Goal: Task Accomplishment & Management: Manage account settings

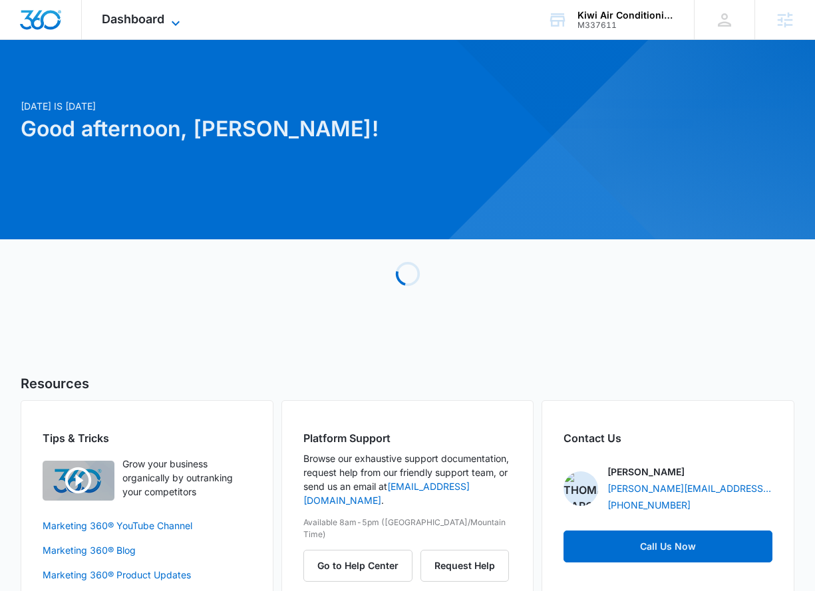
click at [160, 21] on span "Dashboard" at bounding box center [133, 19] width 63 height 14
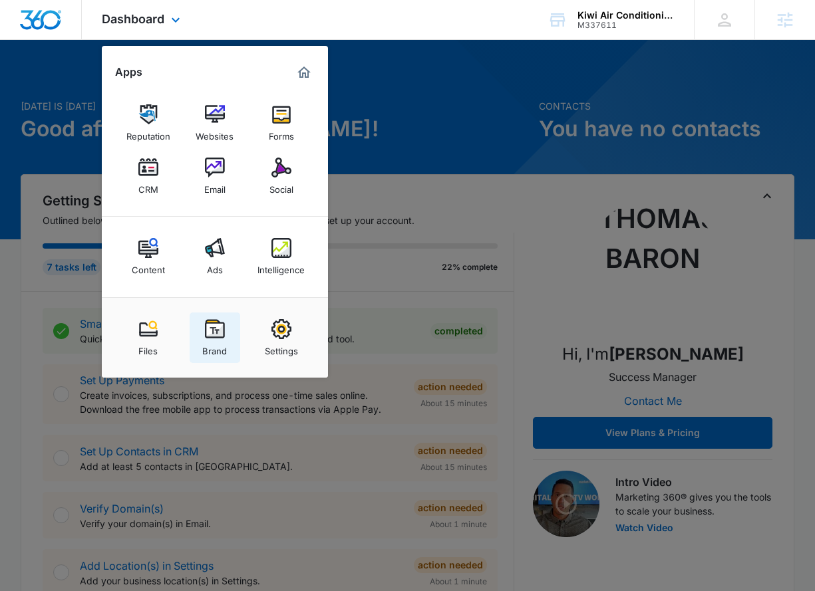
click at [209, 327] on img at bounding box center [215, 329] width 20 height 20
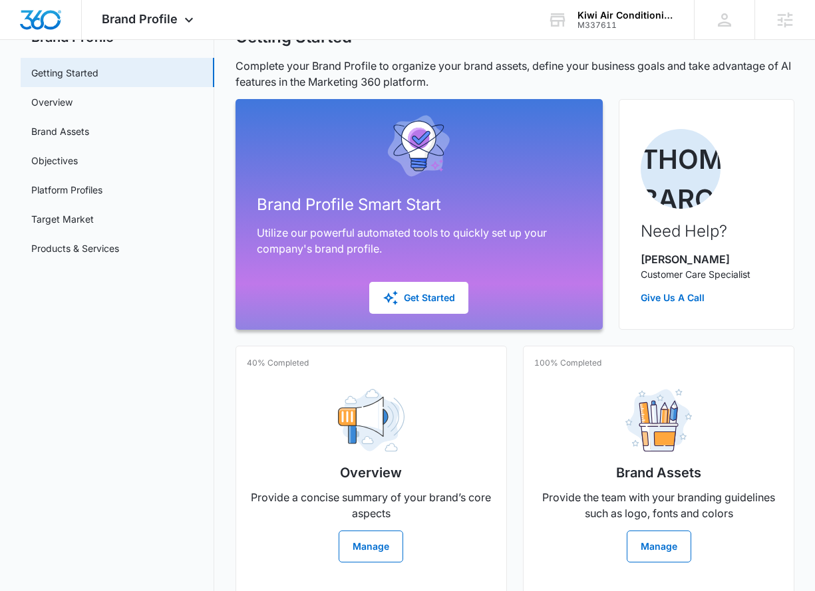
scroll to position [61, 0]
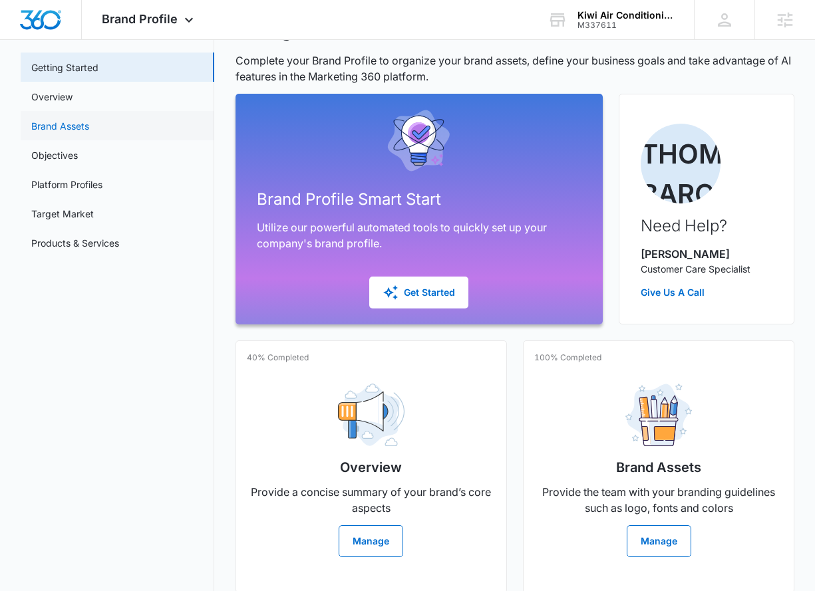
click at [89, 119] on link "Brand Assets" at bounding box center [60, 126] width 58 height 14
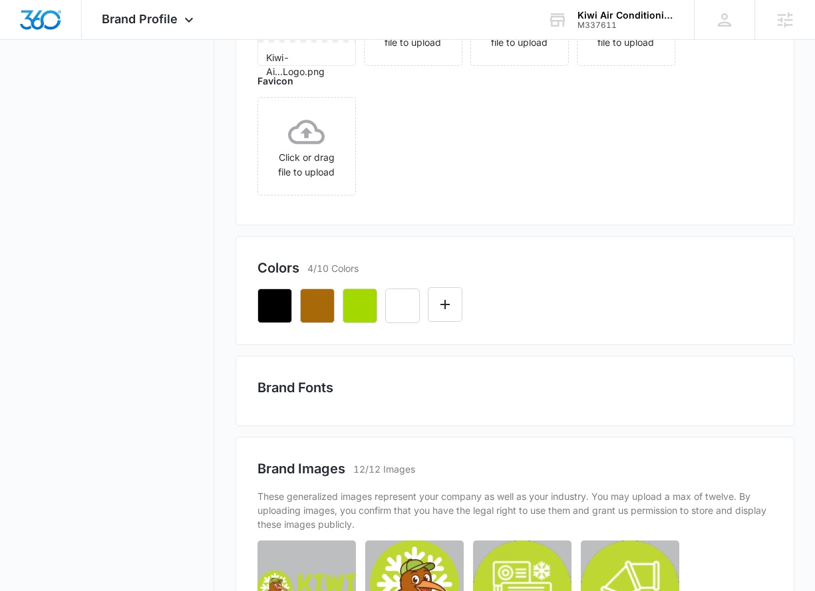
scroll to position [330, 0]
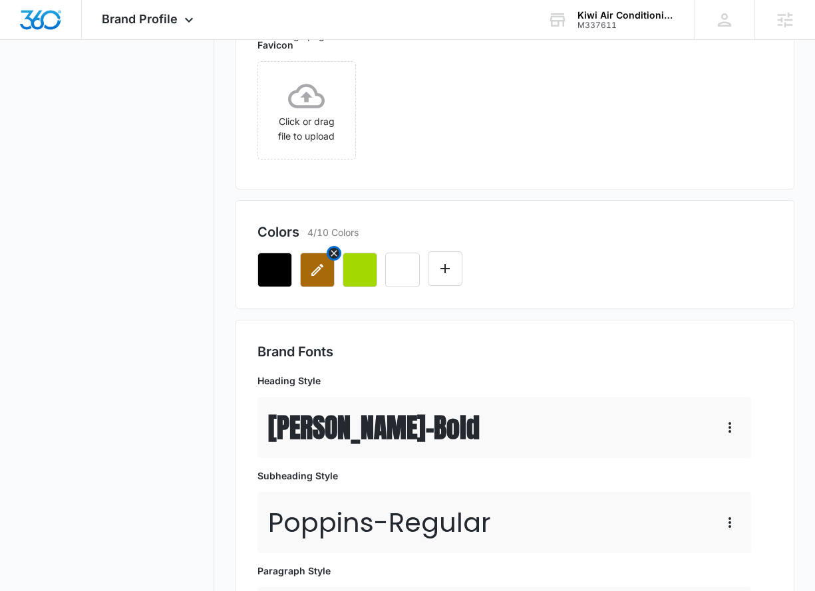
click at [320, 269] on icon "button" at bounding box center [317, 270] width 16 height 16
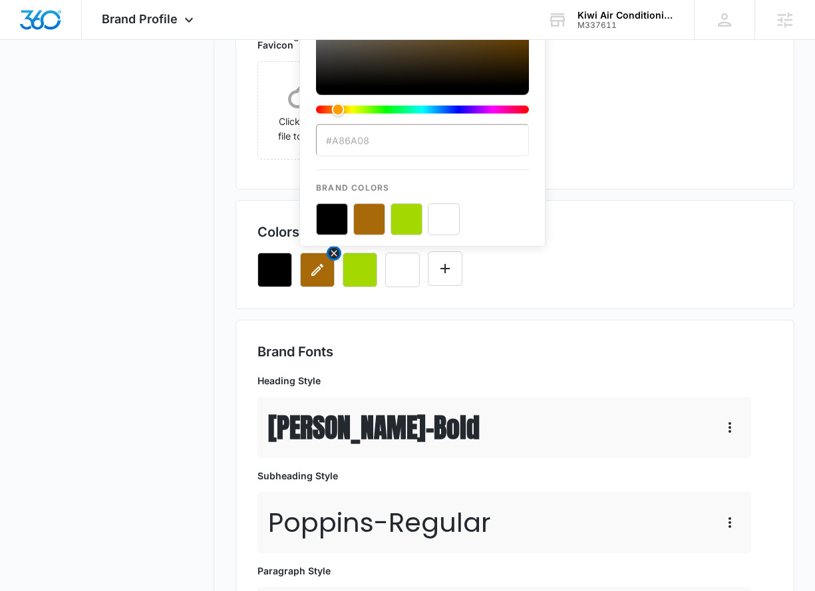
scroll to position [0, 0]
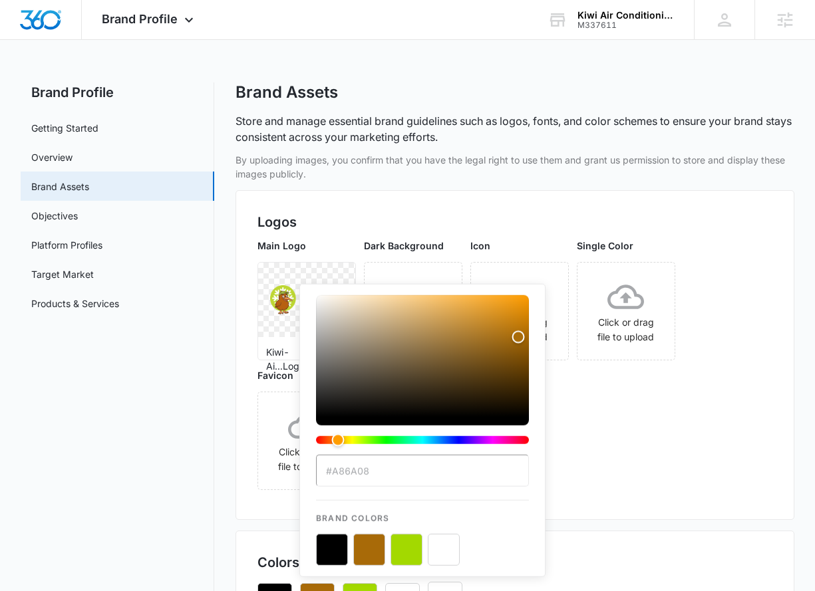
click at [391, 476] on input "#A86A08" at bounding box center [422, 471] width 213 height 32
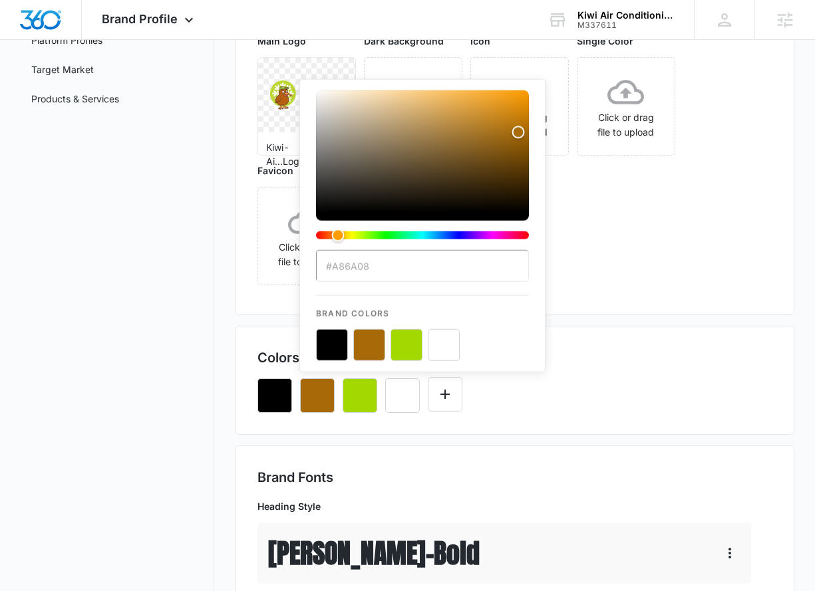
scroll to position [416, 0]
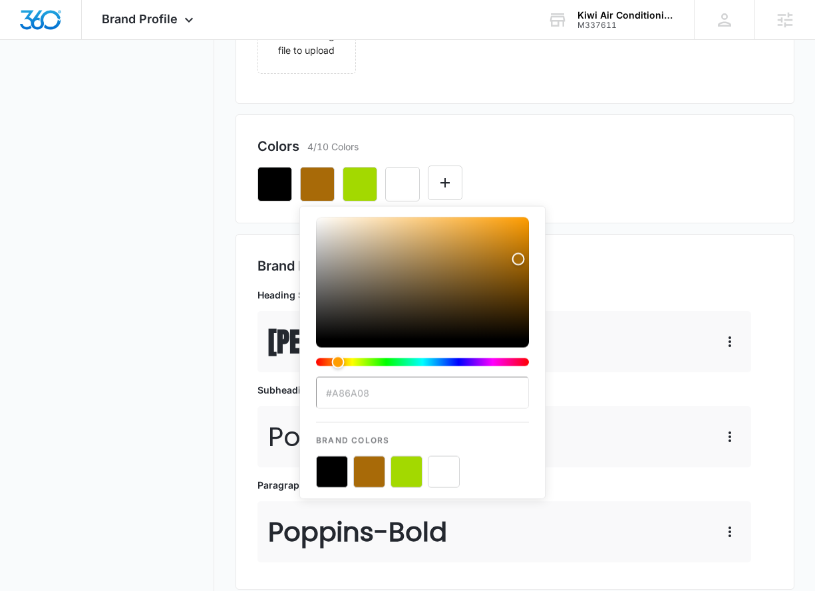
click at [572, 132] on div "Colors 4/10 Colors #A86A08 Brand Colors" at bounding box center [514, 168] width 559 height 109
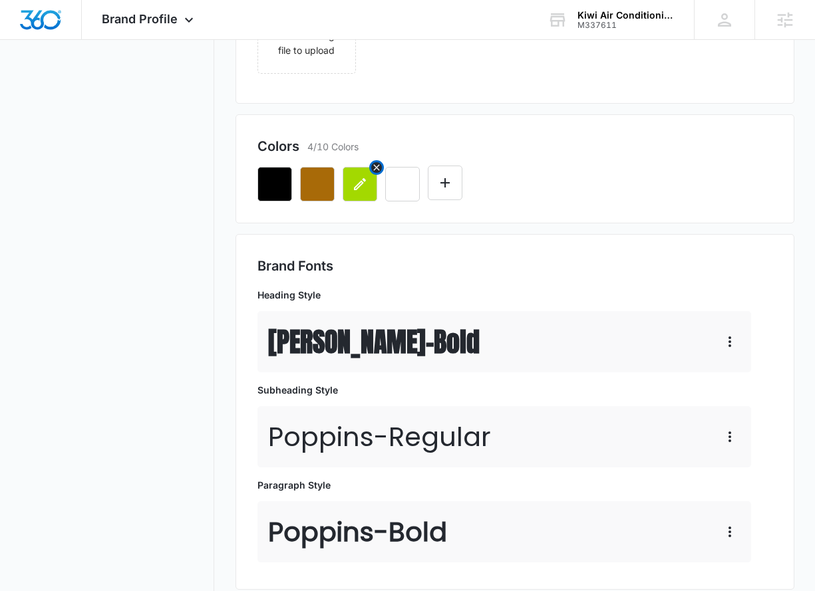
click at [358, 182] on icon "button" at bounding box center [360, 184] width 16 height 16
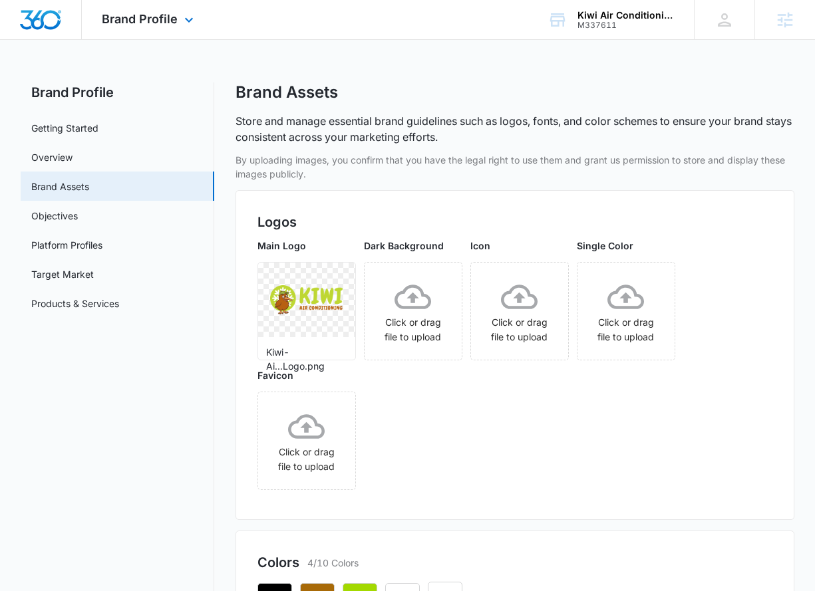
click at [179, 11] on div "Brand Profile Apps Reputation Websites Forms CRM Email Social Content Ads Intel…" at bounding box center [149, 19] width 135 height 39
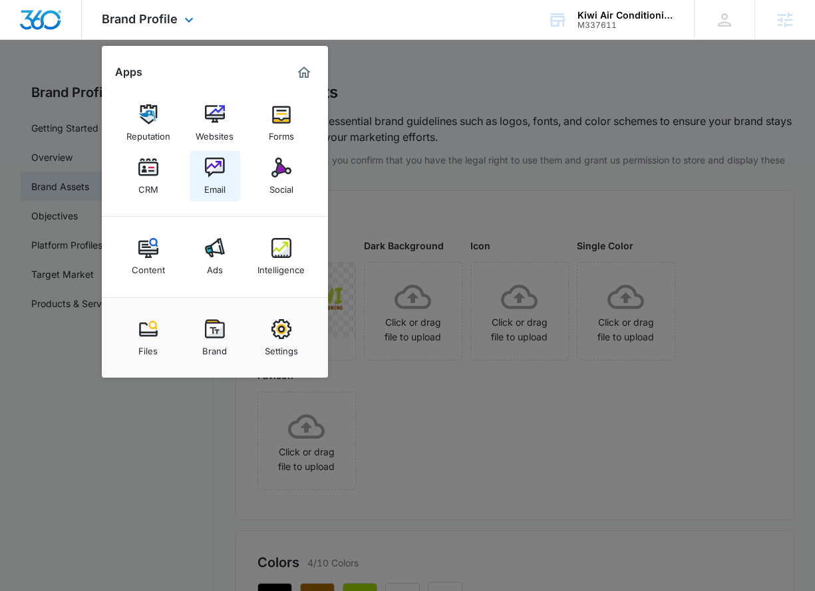
click at [225, 183] on link "Email" at bounding box center [215, 176] width 51 height 51
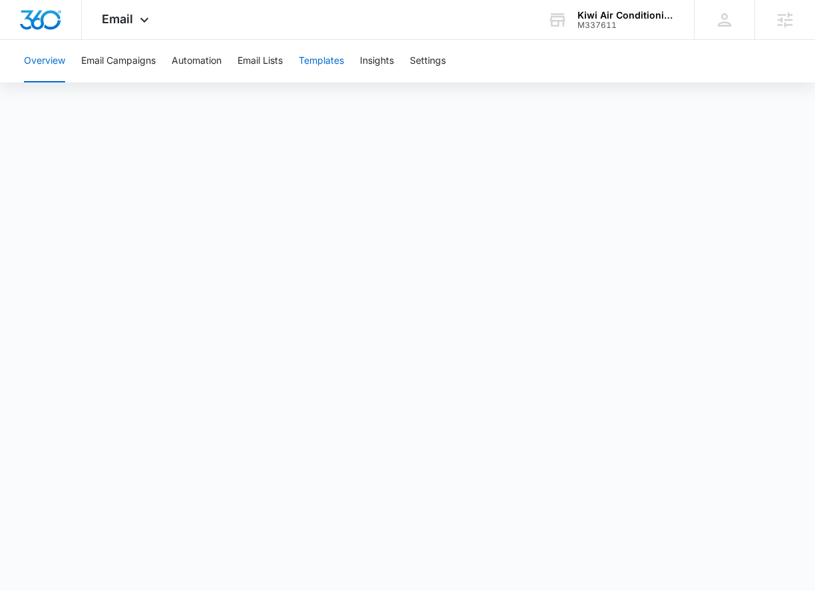
click at [317, 63] on button "Templates" at bounding box center [321, 61] width 45 height 43
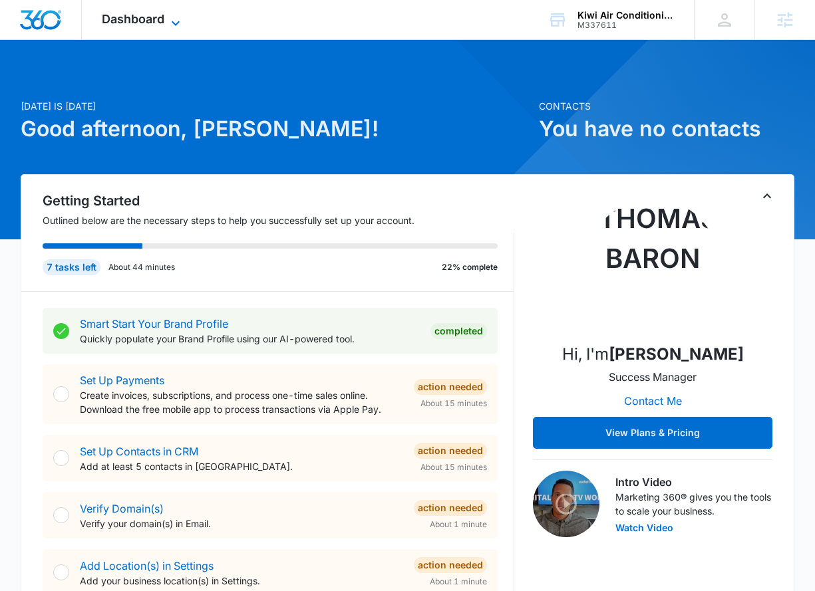
click at [152, 20] on span "Dashboard" at bounding box center [133, 19] width 63 height 14
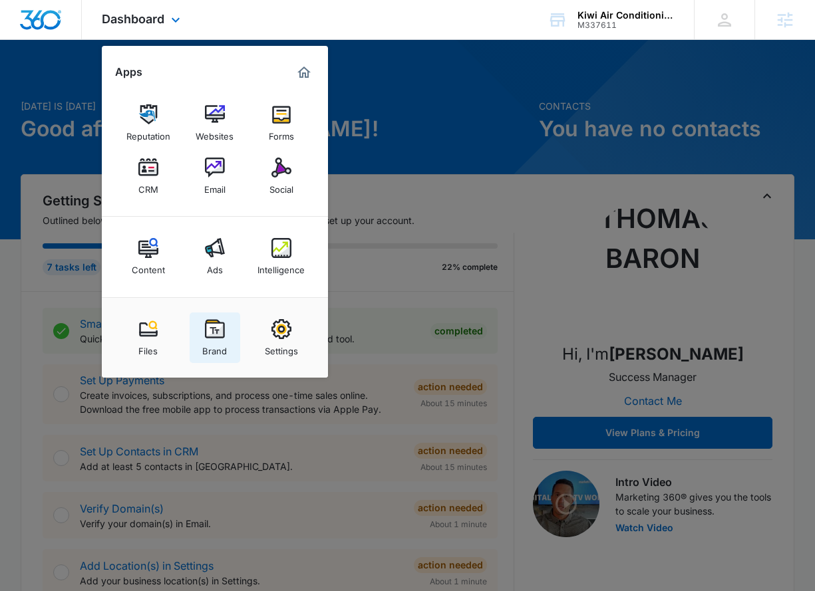
click at [200, 356] on link "Brand" at bounding box center [215, 338] width 51 height 51
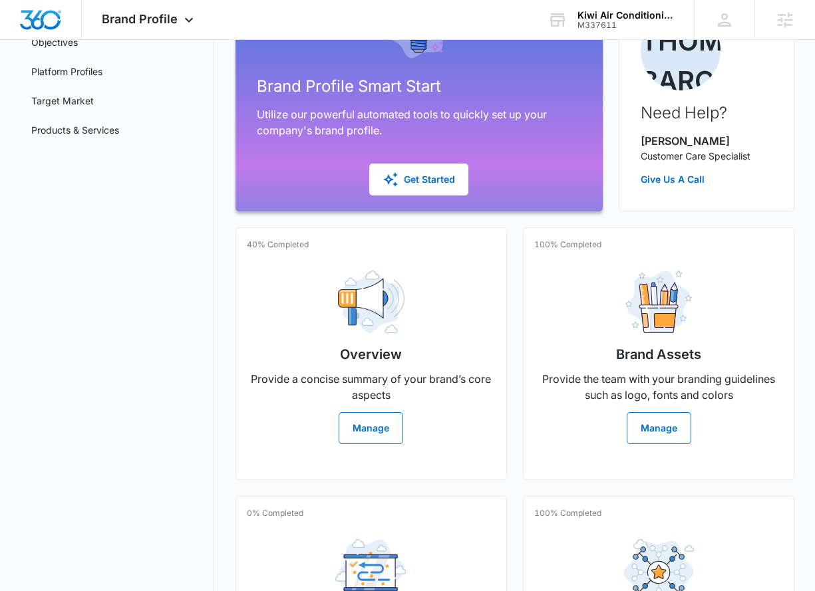
scroll to position [126, 0]
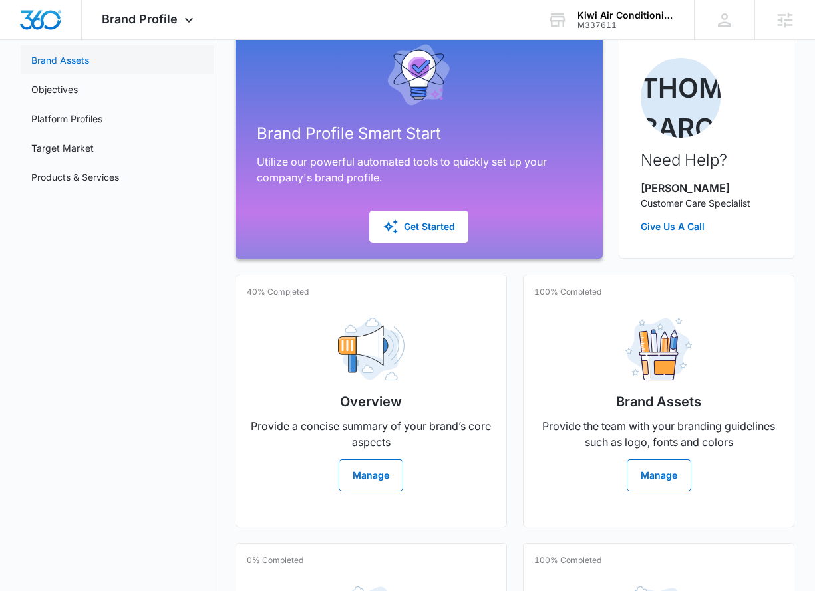
click at [89, 63] on link "Brand Assets" at bounding box center [60, 60] width 58 height 14
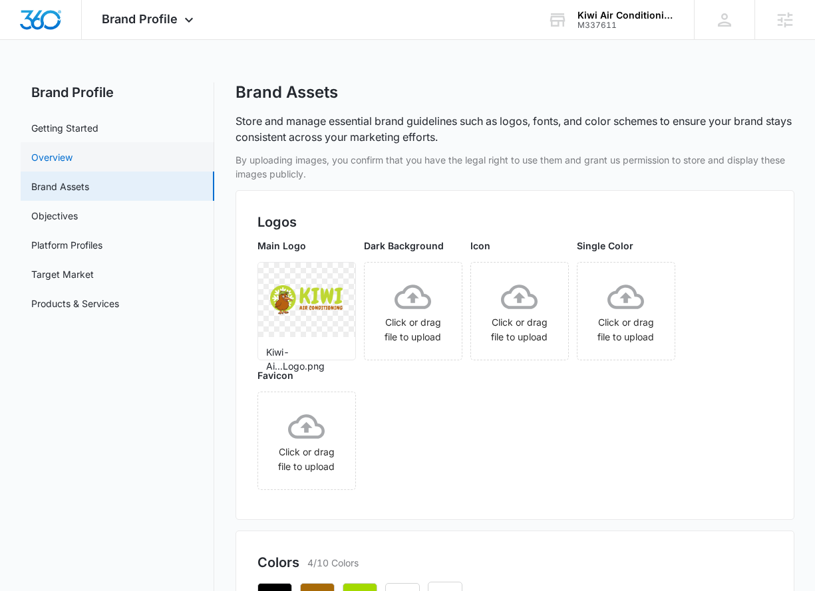
click at [72, 151] on link "Overview" at bounding box center [51, 157] width 41 height 14
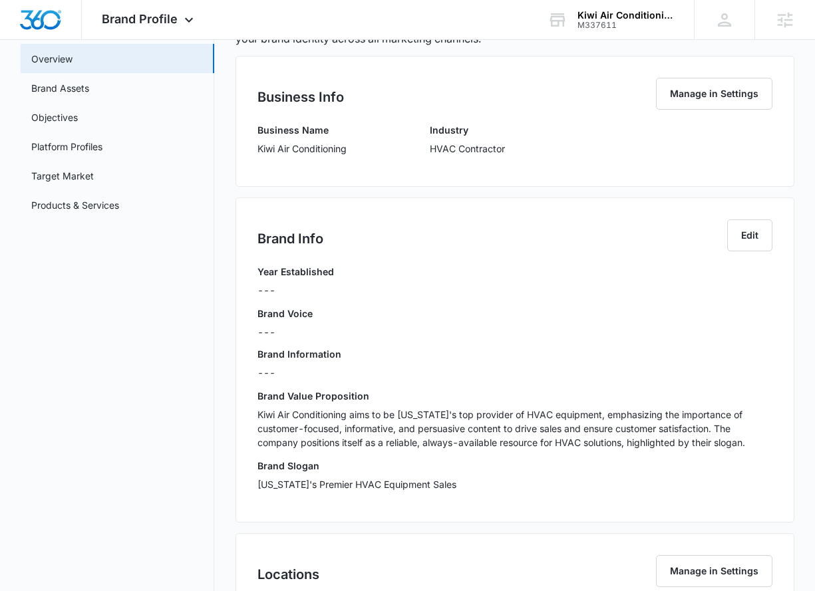
scroll to position [100, 0]
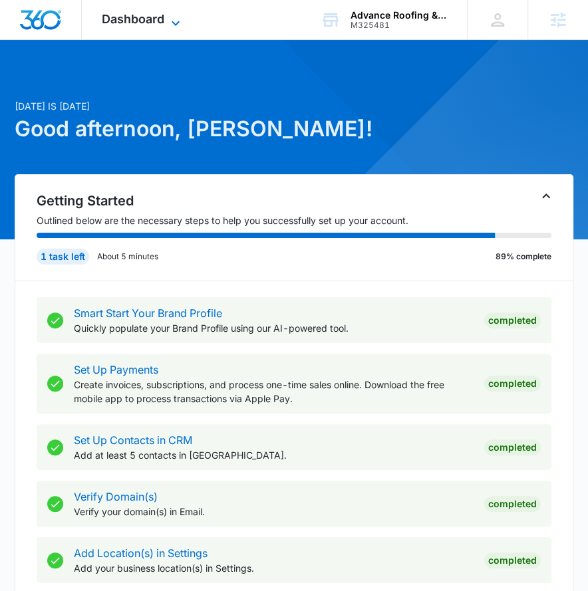
click at [179, 20] on icon at bounding box center [176, 23] width 16 height 16
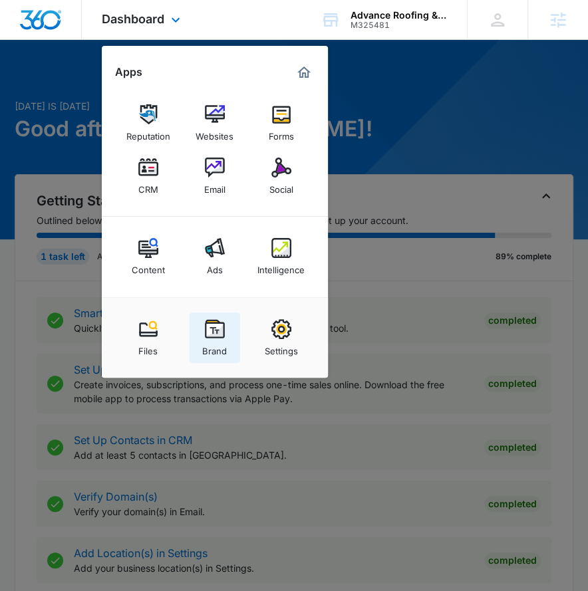
click at [211, 326] on img at bounding box center [215, 329] width 20 height 20
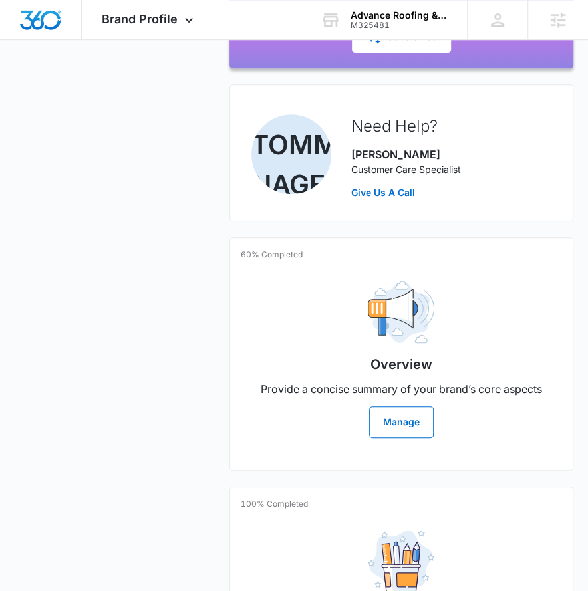
scroll to position [356, 0]
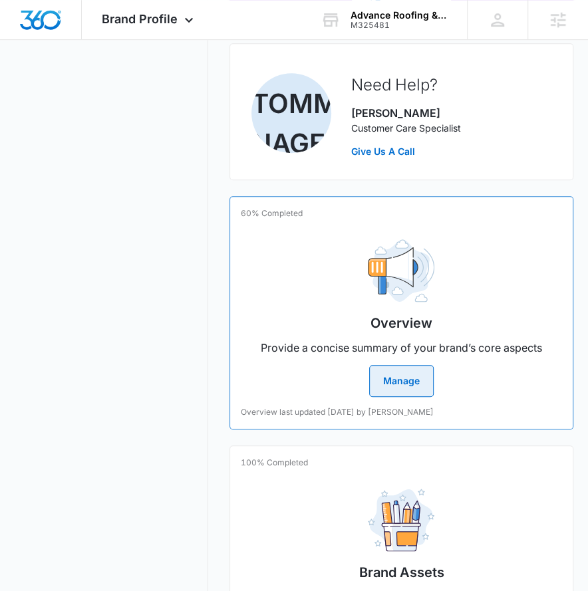
click at [327, 251] on div "Overview Provide a concise summary of your brand’s core aspects Manage" at bounding box center [401, 313] width 321 height 168
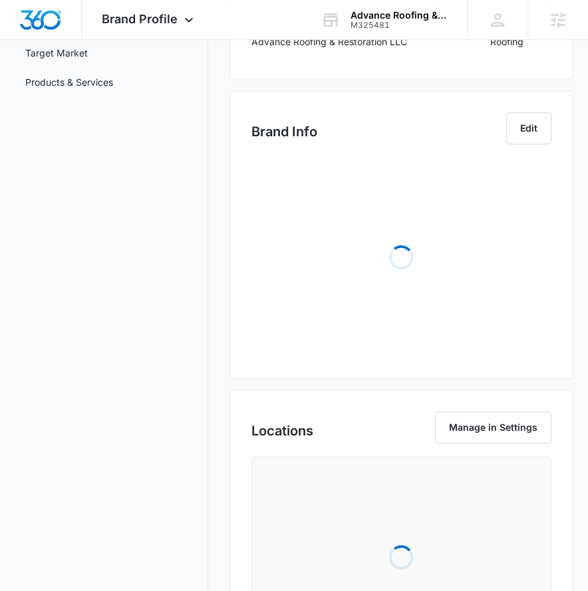
scroll to position [257, 0]
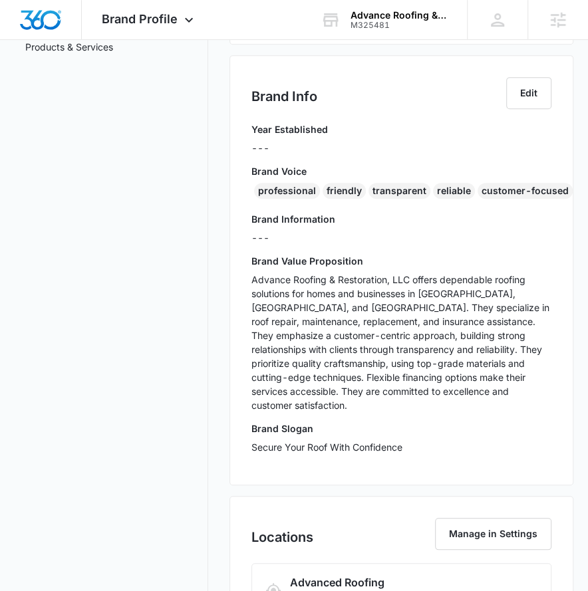
drag, startPoint x: 242, startPoint y: 328, endPoint x: 251, endPoint y: 282, distance: 46.8
click at [242, 326] on div "Brand Info Edit Year Established --- Brand Voice professional friendly transpar…" at bounding box center [401, 270] width 344 height 430
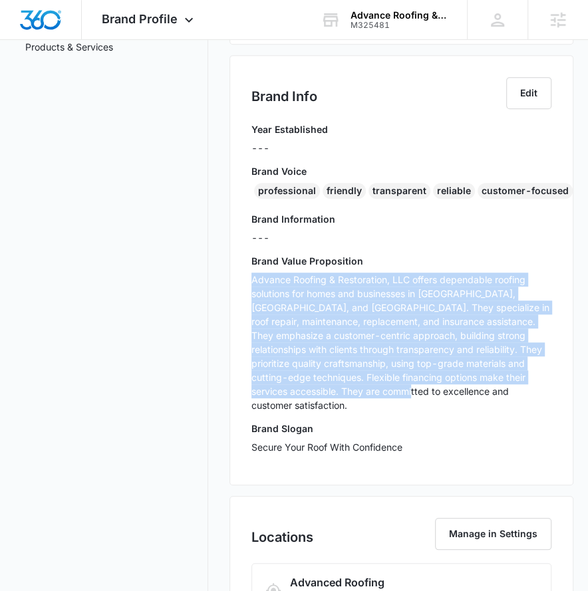
drag, startPoint x: 252, startPoint y: 277, endPoint x: 394, endPoint y: 396, distance: 185.1
click at [394, 396] on p "Advance Roofing & Restoration, LLC offers dependable roofing solutions for home…" at bounding box center [401, 343] width 300 height 140
copy p "Advance Roofing & Restoration, LLC offers dependable roofing solutions for home…"
